Goal: Task Accomplishment & Management: Manage account settings

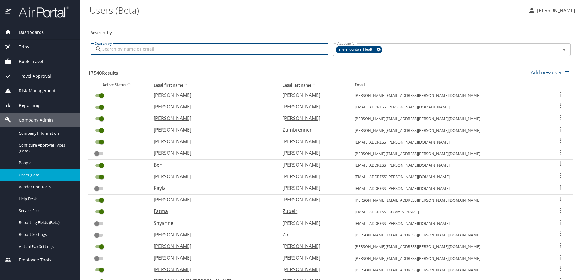
click at [122, 50] on input "Search by" at bounding box center [215, 49] width 226 height 12
type input "[PERSON_NAME]"
checkbox input "false"
checkbox input "true"
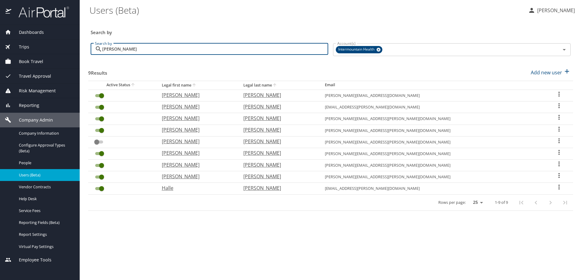
click at [555, 186] on icon "User Search Table" at bounding box center [558, 186] width 7 height 7
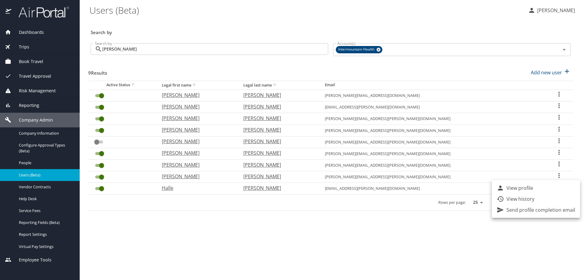
click at [553, 186] on li "View profile" at bounding box center [536, 187] width 88 height 11
select select "US"
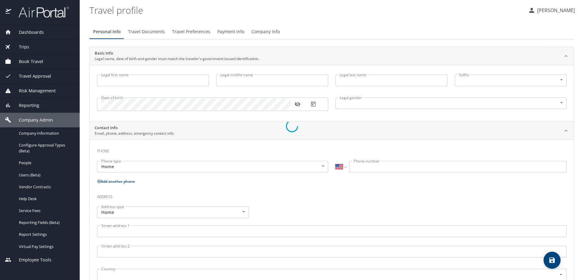
type input "Halle"
type input "O'Ryann"
type input "[PERSON_NAME]"
type input "[DEMOGRAPHIC_DATA]"
select select "US"
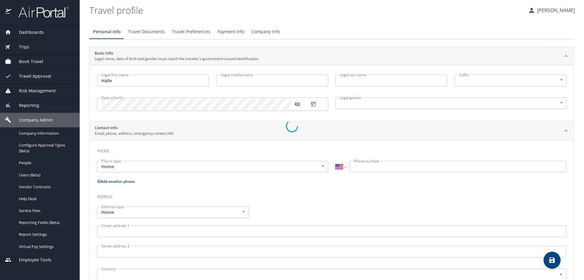
select select "US"
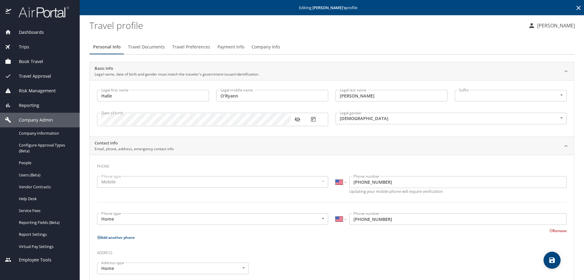
click at [233, 48] on span "Payment Info" at bounding box center [230, 47] width 27 height 8
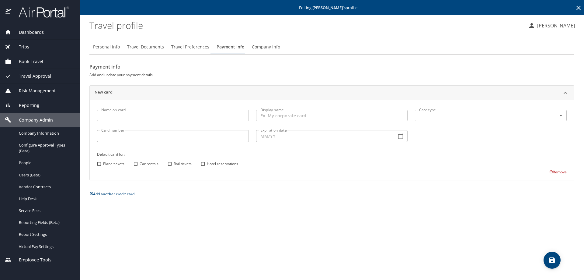
click at [130, 111] on input "Name on card" at bounding box center [173, 115] width 152 height 12
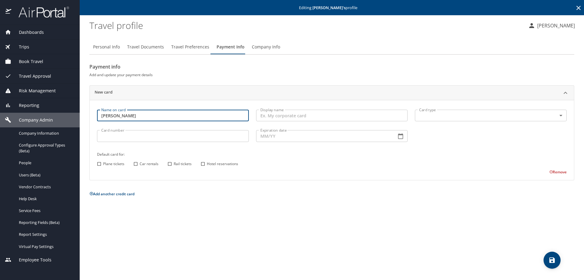
type input "[PERSON_NAME]"
click at [419, 119] on body "Dashboards AirPortal 360™ Manager My Travel Dashboard Trips Airtinerary® Lookup…" at bounding box center [292, 140] width 584 height 280
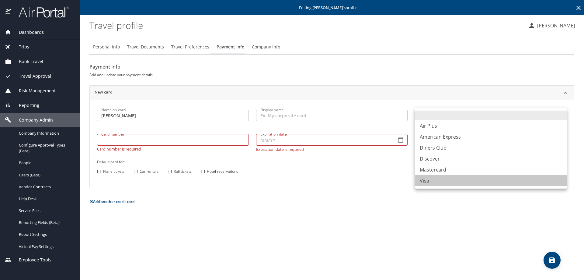
click at [427, 180] on li "Visa" at bounding box center [491, 180] width 152 height 11
type input "VI"
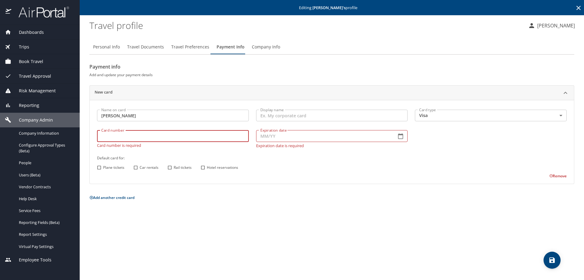
click at [108, 140] on input "Card number" at bounding box center [173, 136] width 152 height 12
type input "[CREDIT_CARD_NUMBER]"
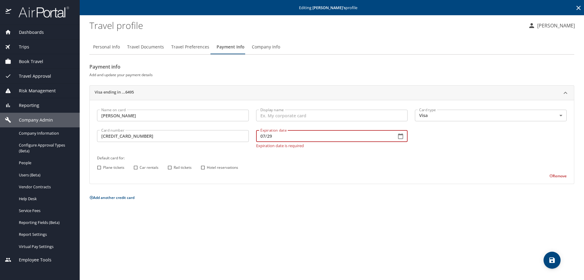
type input "07/29"
click at [107, 140] on input "[CREDIT_CARD_NUMBER]" at bounding box center [173, 136] width 152 height 12
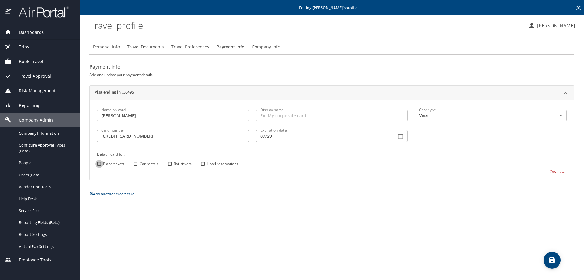
click at [97, 162] on input "Plane tickets" at bounding box center [99, 164] width 8 height 8
checkbox input "true"
click at [135, 162] on input "Car rentals" at bounding box center [136, 164] width 8 height 8
checkbox input "true"
click at [201, 164] on input "Hotel reservations" at bounding box center [203, 164] width 8 height 8
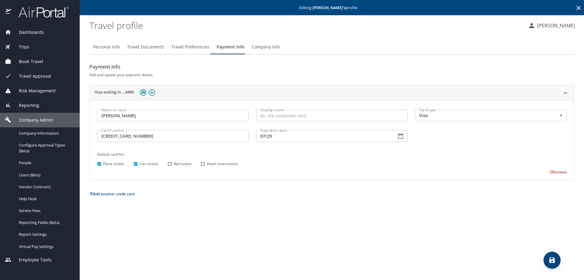
checkbox input "true"
click at [554, 259] on icon "save" at bounding box center [551, 259] width 5 height 5
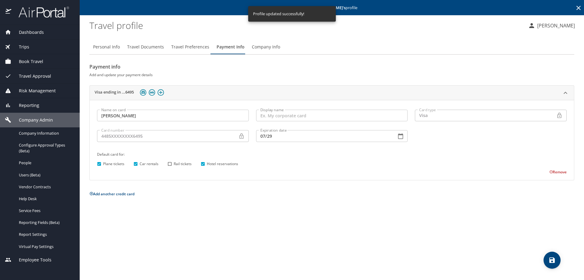
click at [578, 6] on icon at bounding box center [578, 7] width 7 height 7
